Goal: Task Accomplishment & Management: Use online tool/utility

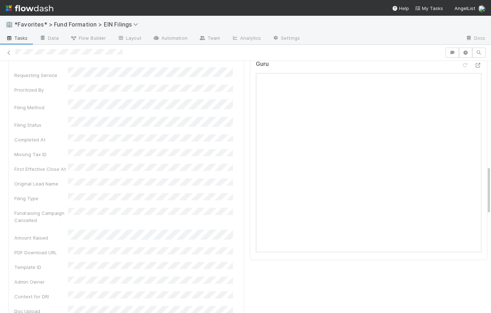
scroll to position [543, 0]
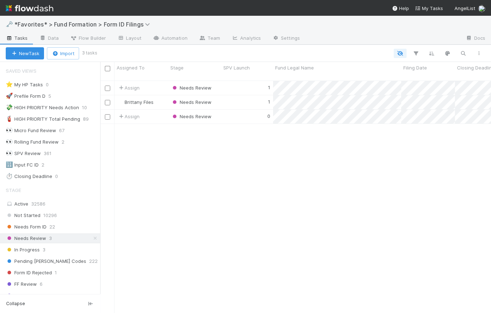
scroll to position [233, 386]
click at [32, 9] on img at bounding box center [30, 8] width 48 height 12
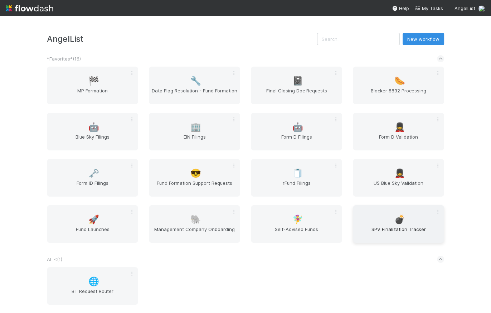
click at [397, 231] on span "SPV Finalization Tracker" at bounding box center [399, 233] width 86 height 14
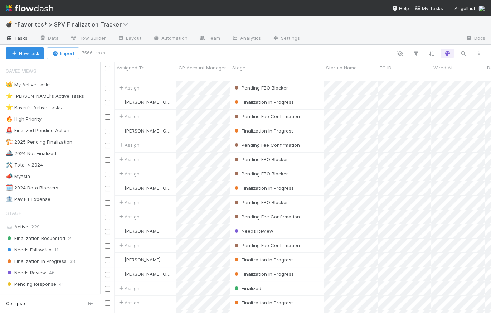
scroll to position [233, 386]
click at [42, 273] on span "Needs Review" at bounding box center [26, 272] width 40 height 9
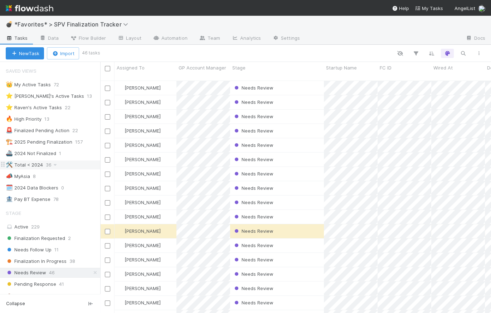
scroll to position [233, 386]
click at [304, 98] on div "Needs Review" at bounding box center [277, 102] width 94 height 14
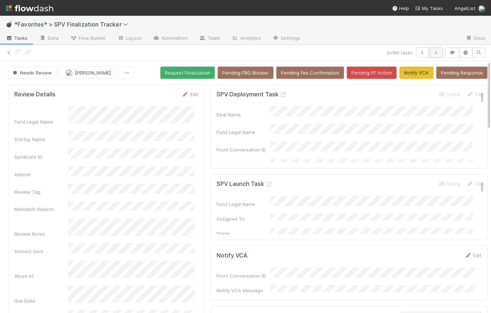
click at [433, 53] on icon "button" at bounding box center [436, 52] width 7 height 4
